Goal: Task Accomplishment & Management: Use online tool/utility

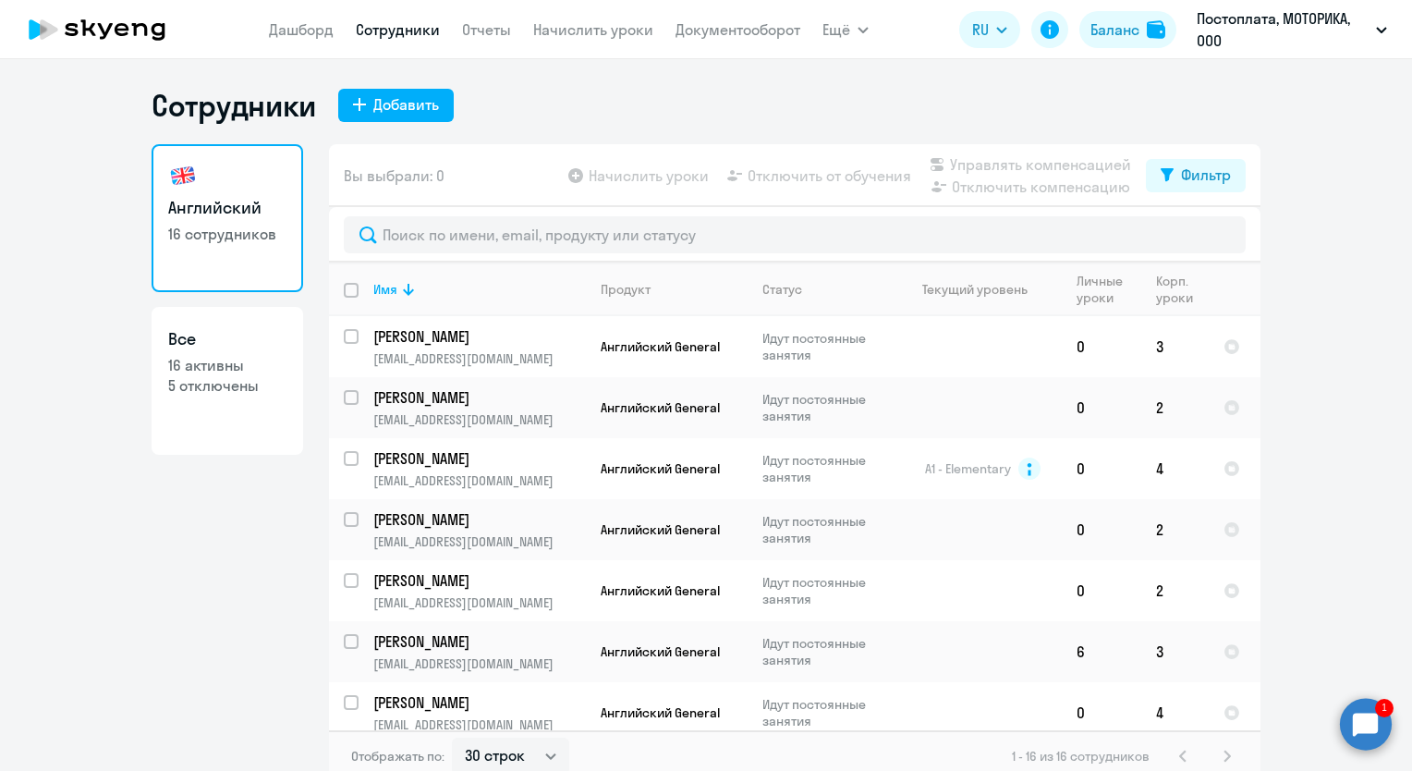
select select "30"
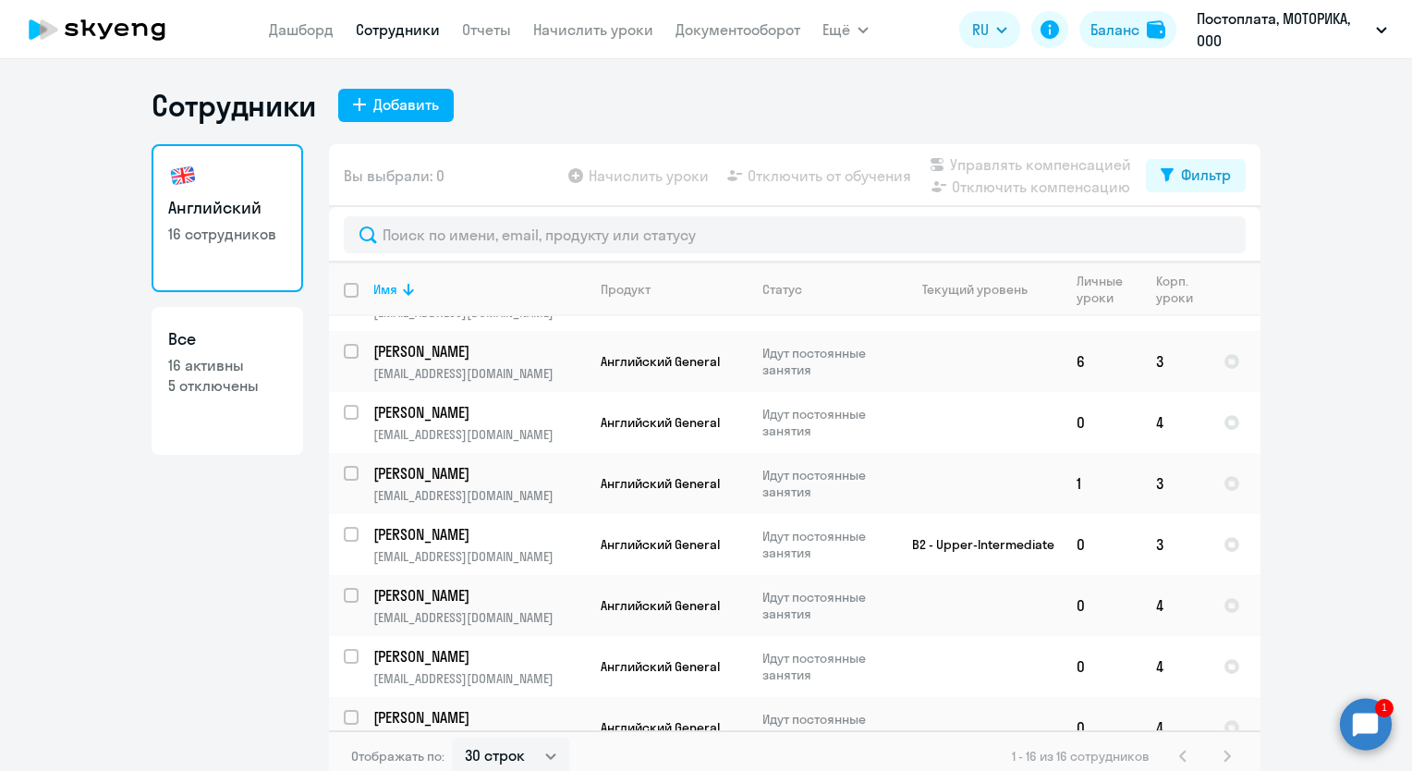
click at [1364, 733] on circle at bounding box center [1366, 724] width 52 height 52
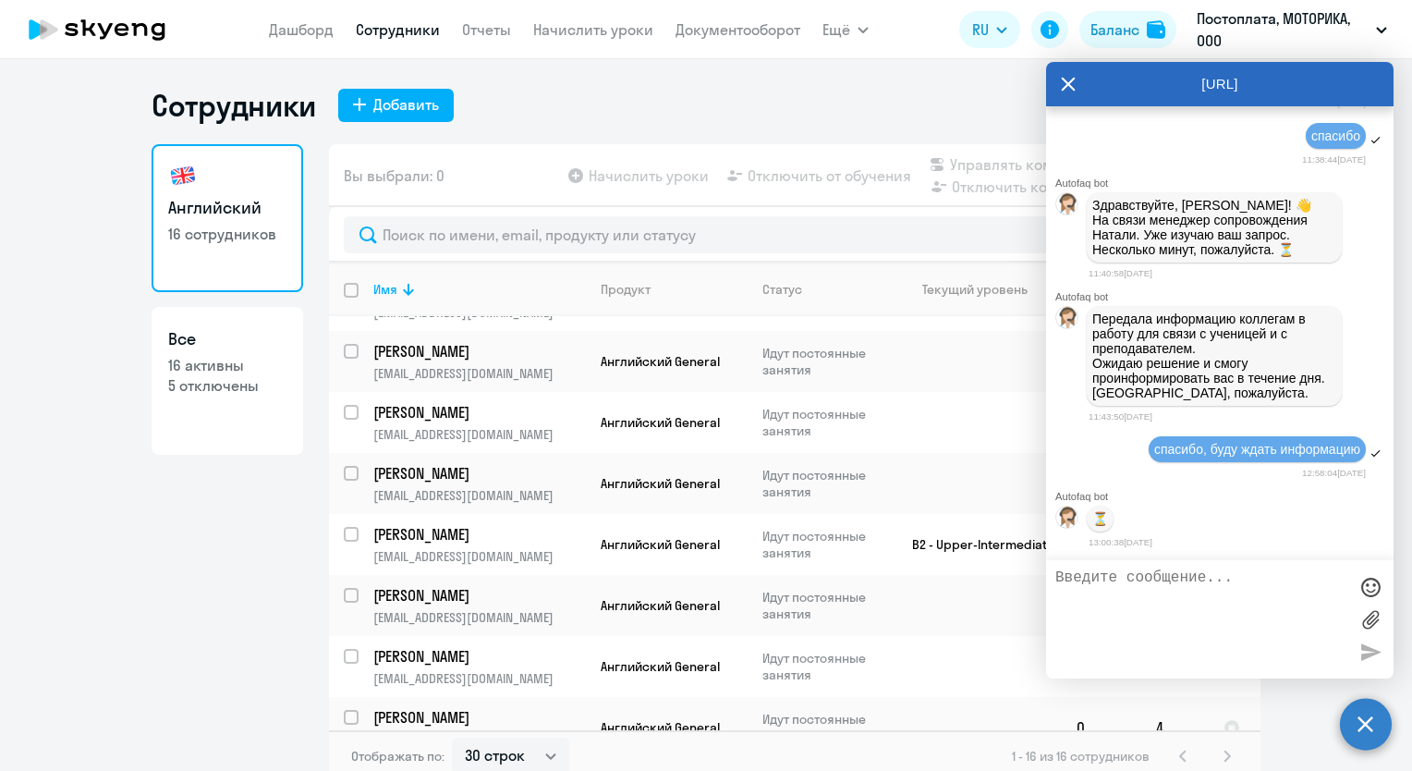
scroll to position [42457, 0]
click at [1107, 521] on p "⏳️" at bounding box center [1100, 518] width 16 height 15
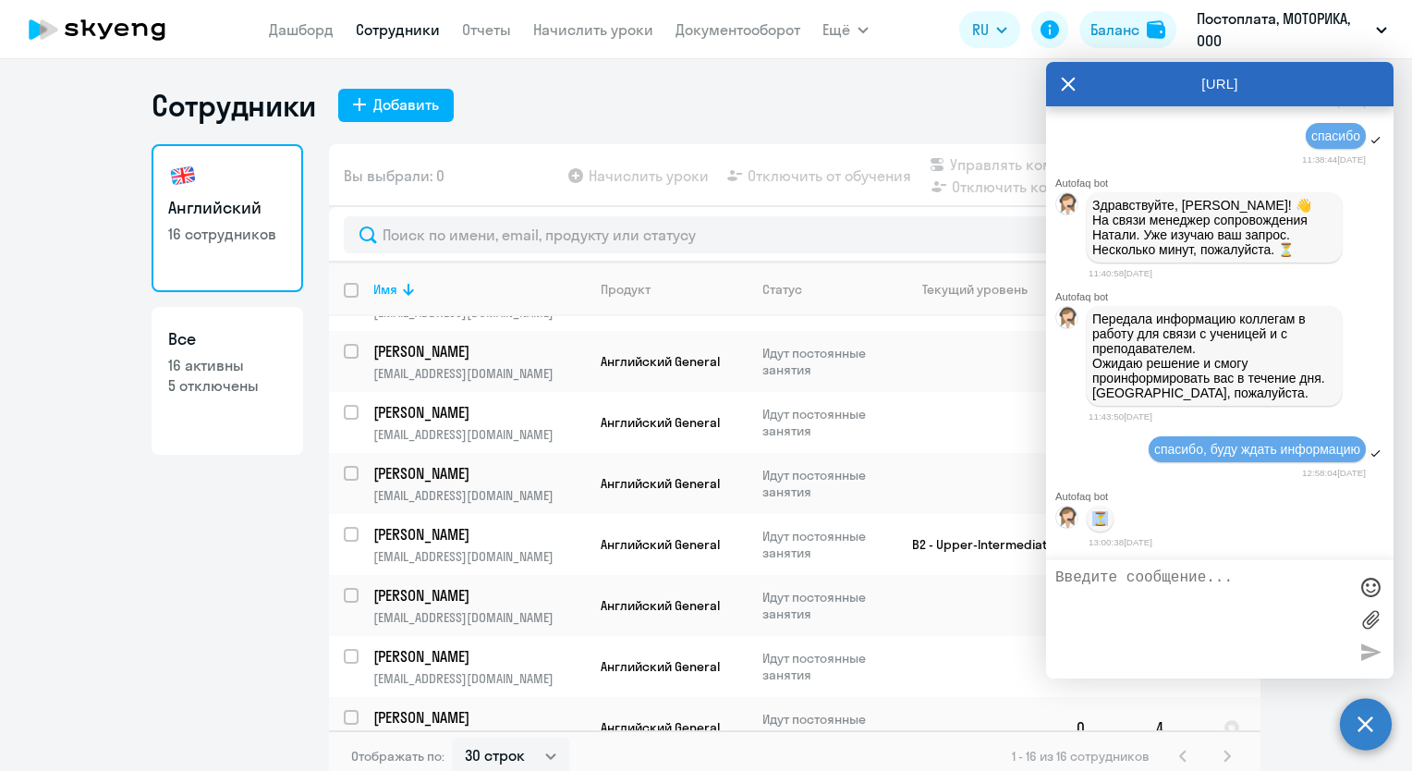
click at [1107, 521] on p "⏳️" at bounding box center [1100, 518] width 16 height 15
drag, startPoint x: 1107, startPoint y: 521, endPoint x: 1156, endPoint y: 613, distance: 103.7
click at [1156, 613] on textarea at bounding box center [1201, 619] width 292 height 100
click at [1068, 91] on icon at bounding box center [1068, 84] width 15 height 44
